Goal: Transaction & Acquisition: Purchase product/service

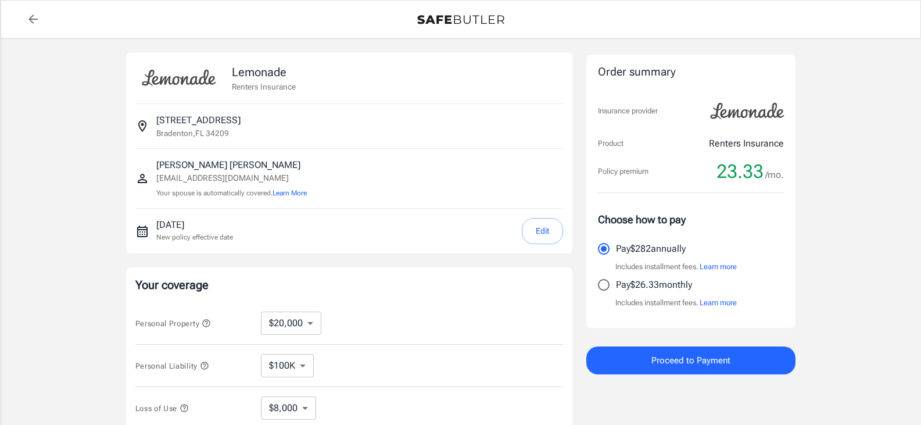
select select "20000"
select select "500"
click at [604, 287] on input "Pay $26.33 monthly" at bounding box center [604, 285] width 24 height 24
radio input "true"
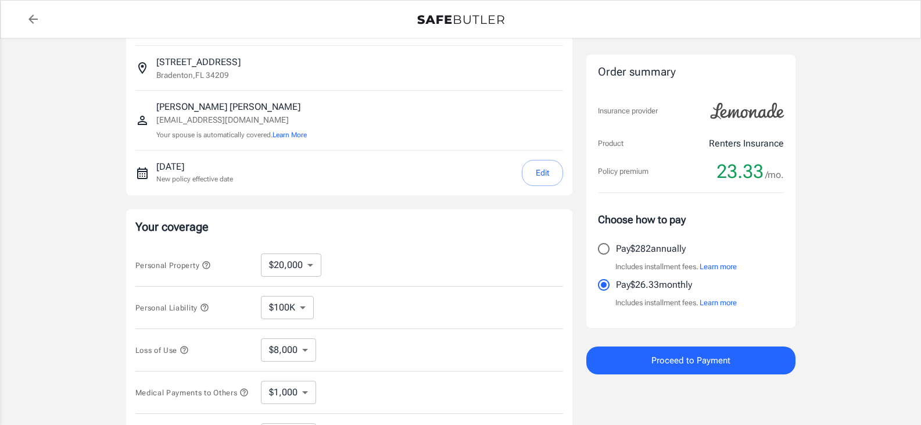
scroll to position [116, 0]
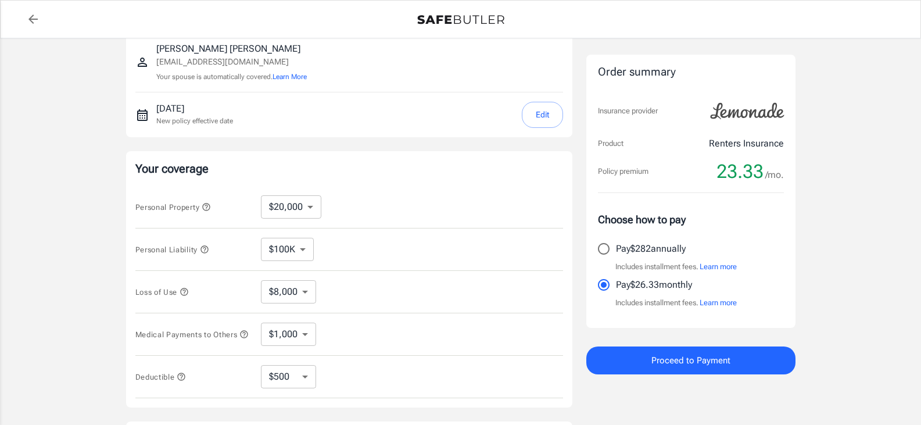
click at [545, 110] on button "Edit" at bounding box center [542, 115] width 41 height 26
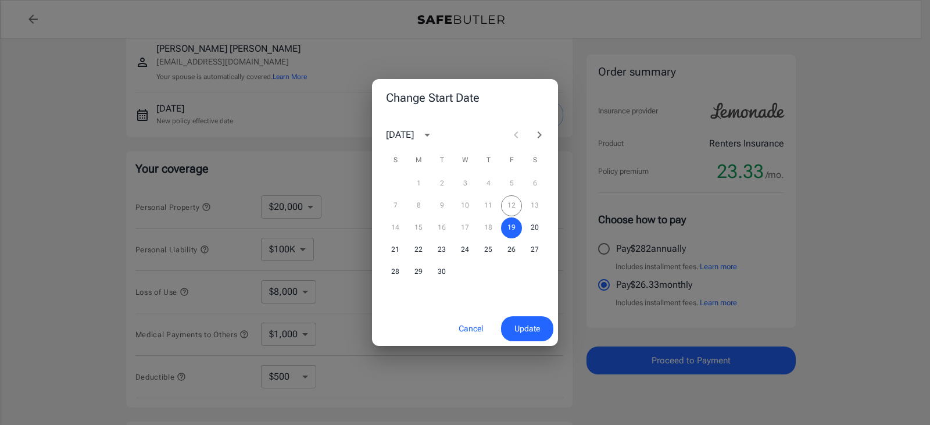
click at [466, 226] on div "14 15 16 17 18 19 20" at bounding box center [465, 227] width 186 height 21
click at [468, 227] on div "14 15 16 17 18 19 20" at bounding box center [465, 227] width 186 height 21
click at [511, 205] on div "7 8 9 10 11 12 13" at bounding box center [465, 205] width 186 height 21
click at [467, 225] on div "14 15 16 17 18 19 20" at bounding box center [465, 227] width 186 height 21
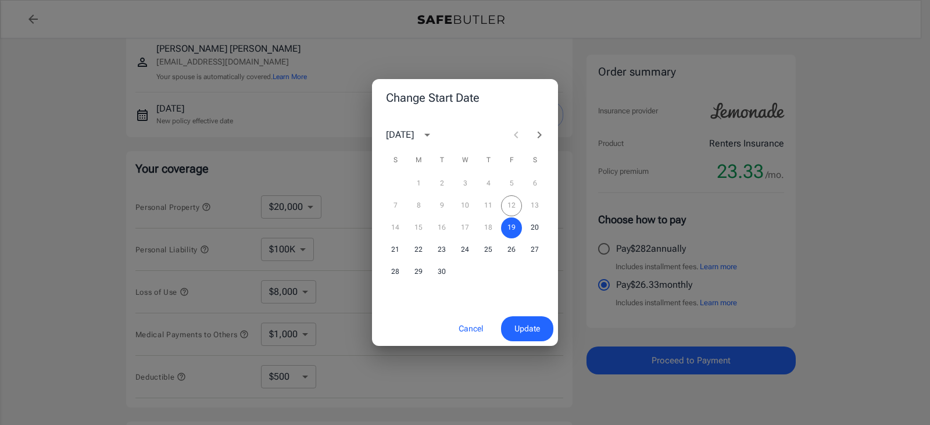
click at [475, 375] on div "Change Start Date [DATE] S M T W T F S 1 2 3 4 5 6 7 8 9 10 11 12 13 14 15 16 1…" at bounding box center [465, 212] width 930 height 425
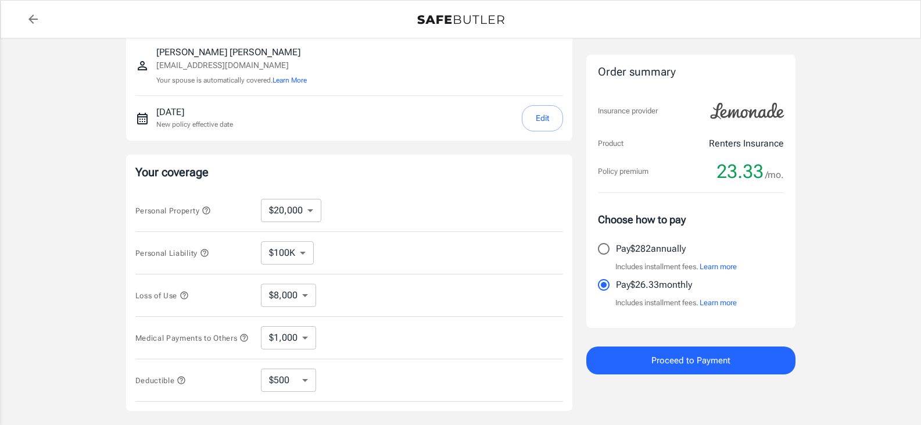
scroll to position [0, 0]
